Goal: Task Accomplishment & Management: Manage account settings

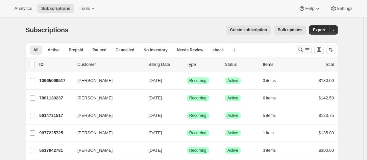
click at [303, 51] on icon "Search and filter results" at bounding box center [301, 49] width 7 height 7
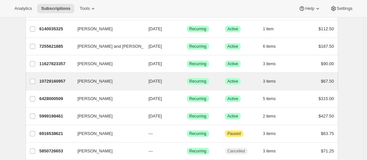
scroll to position [132, 0]
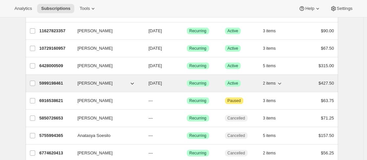
type input "ana"
click at [74, 85] on div "5999198461 Anastasia Maslij 10/08/2026 Success Recurring Success Active 2 items…" at bounding box center [187, 83] width 295 height 9
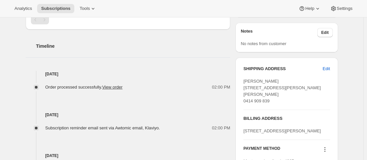
scroll to position [198, 0]
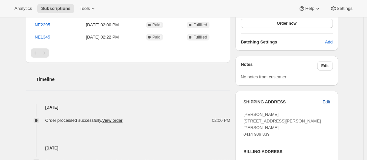
click at [330, 102] on span "Edit" at bounding box center [326, 102] width 7 height 7
select select "WA"
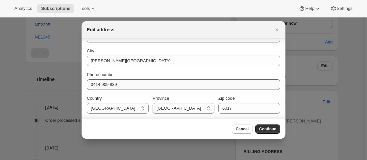
scroll to position [25, 0]
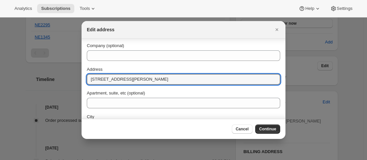
drag, startPoint x: 109, startPoint y: 79, endPoint x: 85, endPoint y: 78, distance: 24.1
click at [85, 78] on section "First name Anastasia Last name Maslij Company (optional) Address 4 Powell Stree…" at bounding box center [184, 99] width 204 height 171
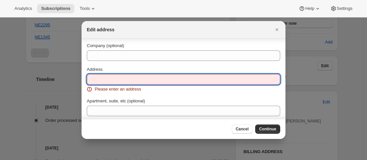
paste input "33 Milton Street"
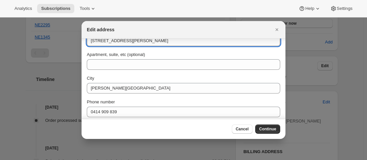
scroll to position [91, 0]
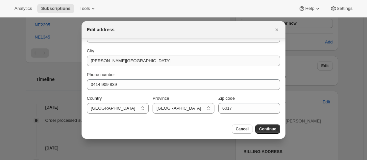
type input "33 Milton Street"
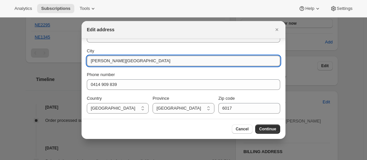
drag, startPoint x: 129, startPoint y: 60, endPoint x: 88, endPoint y: 62, distance: 40.5
click at [88, 62] on input "Osborne Park" at bounding box center [184, 61] width 194 height 11
type input "YOKINE"
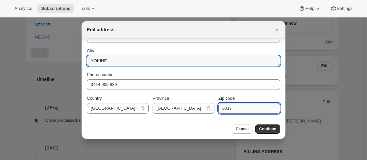
click at [234, 105] on input "6017" at bounding box center [250, 108] width 62 height 11
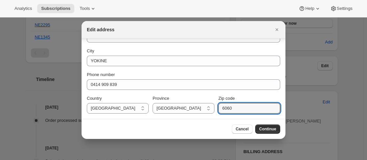
type input "6060"
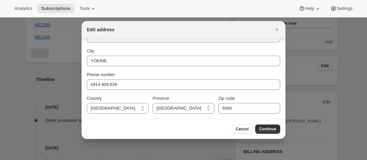
drag, startPoint x: 189, startPoint y: 135, endPoint x: 212, endPoint y: 131, distance: 23.0
click at [191, 133] on div "Cancel Continue" at bounding box center [184, 129] width 204 height 20
click at [268, 130] on span "Continue" at bounding box center [267, 128] width 17 height 5
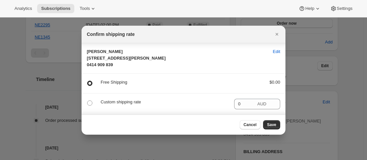
scroll to position [0, 0]
click at [270, 127] on span "Save" at bounding box center [271, 124] width 9 height 5
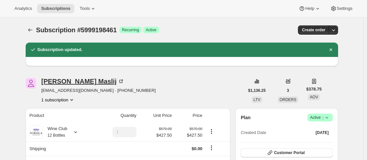
click at [85, 84] on div "Anastasia Maslij" at bounding box center [82, 81] width 83 height 7
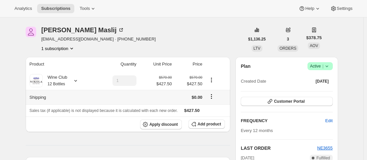
scroll to position [66, 0]
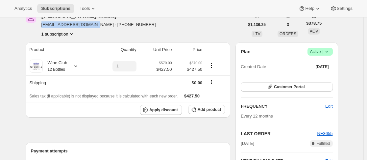
drag, startPoint x: 43, startPoint y: 26, endPoint x: 94, endPoint y: 25, distance: 50.7
click at [94, 25] on span "anastasiam810@gmail.com · +61414909839" at bounding box center [98, 24] width 115 height 7
copy span "anastasiam810@gmail.com"
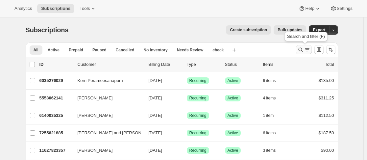
click at [304, 50] on icon "Search and filter results" at bounding box center [301, 49] width 7 height 7
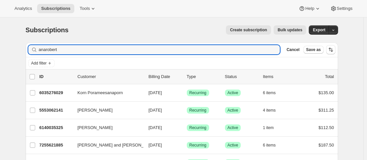
type input "anarobert"
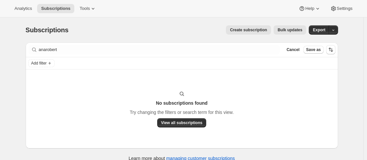
click at [276, 53] on div "anarobert Clear" at bounding box center [154, 49] width 252 height 9
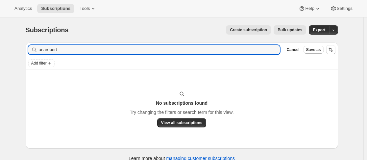
click at [277, 45] on div "anarobert Clear" at bounding box center [154, 49] width 252 height 9
click at [276, 52] on icon "button" at bounding box center [273, 49] width 7 height 7
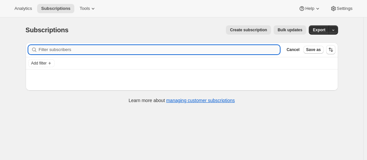
click at [227, 52] on input "Filter subscribers" at bounding box center [160, 49] width 242 height 9
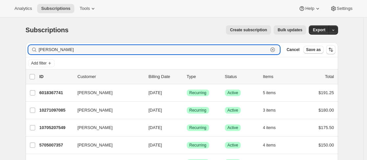
type input "[PERSON_NAME]"
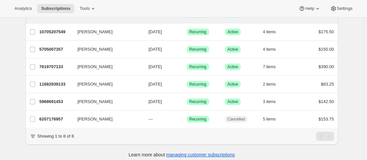
scroll to position [99, 0]
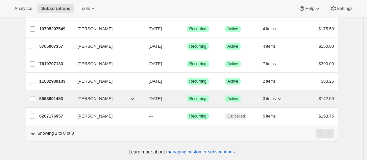
click at [72, 97] on p "5968691453" at bounding box center [56, 98] width 33 height 7
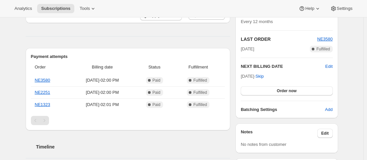
scroll to position [198, 0]
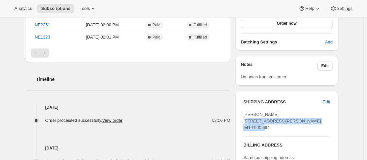
drag, startPoint x: 244, startPoint y: 121, endPoint x: 294, endPoint y: 127, distance: 49.9
click at [294, 127] on div "SHIPPING ADDRESS Edit [PERSON_NAME] [STREET_ADDRESS][PERSON_NAME] 0419 900 664 …" at bounding box center [287, 148] width 102 height 115
click at [262, 122] on span "[PERSON_NAME] [STREET_ADDRESS][PERSON_NAME] 0419 900 664" at bounding box center [283, 121] width 78 height 18
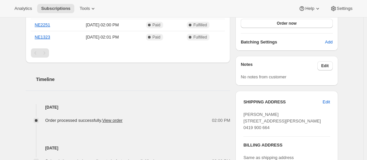
drag, startPoint x: 262, startPoint y: 122, endPoint x: 257, endPoint y: 123, distance: 5.4
click at [257, 123] on span "[PERSON_NAME] [STREET_ADDRESS][PERSON_NAME] 0419 900 664" at bounding box center [283, 121] width 78 height 18
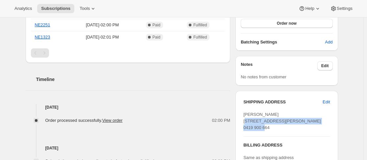
drag, startPoint x: 242, startPoint y: 120, endPoint x: 294, endPoint y: 126, distance: 52.4
click at [294, 126] on div "SHIPPING ADDRESS Edit [PERSON_NAME] [STREET_ADDRESS][PERSON_NAME] 0419 900 664 …" at bounding box center [287, 148] width 102 height 115
copy span "8134 Angelo Street South Perth WA, 6151"
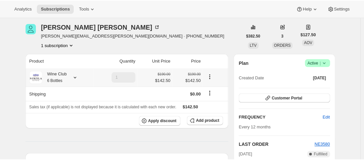
scroll to position [0, 0]
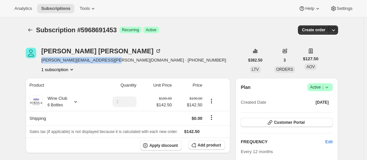
drag, startPoint x: 42, startPoint y: 62, endPoint x: 107, endPoint y: 59, distance: 65.2
click at [107, 59] on div "Robert Nuttall michelle.bennett@westnet.com.au · +61419900664 1 subscription" at bounding box center [135, 60] width 219 height 25
copy span "michelle.bennett@westnet.com.au"
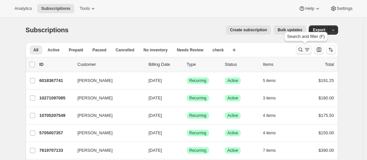
click at [301, 49] on icon "Search and filter results" at bounding box center [301, 49] width 7 height 7
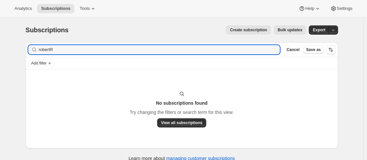
type input "[PERSON_NAME]"
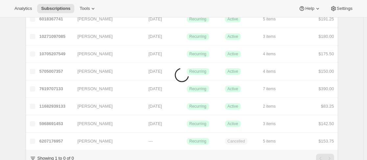
scroll to position [105, 0]
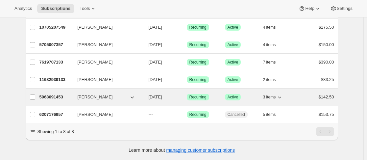
click at [71, 94] on p "5968691453" at bounding box center [56, 97] width 33 height 7
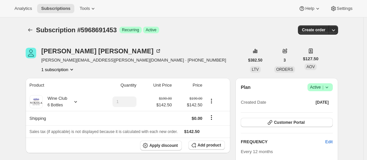
click at [328, 89] on icon at bounding box center [327, 87] width 7 height 7
click at [323, 98] on span "Pause subscription" at bounding box center [322, 100] width 36 height 5
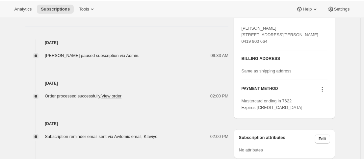
scroll to position [296, 0]
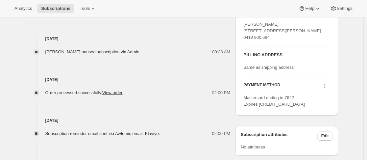
drag, startPoint x: 242, startPoint y: 49, endPoint x: 280, endPoint y: 53, distance: 38.5
click at [281, 53] on div "SHIPPING ADDRESS Edit [PERSON_NAME] [STREET_ADDRESS][PERSON_NAME] 0419 900 664 …" at bounding box center [287, 58] width 102 height 115
copy span "0419 900 664"
